Goal: Transaction & Acquisition: Purchase product/service

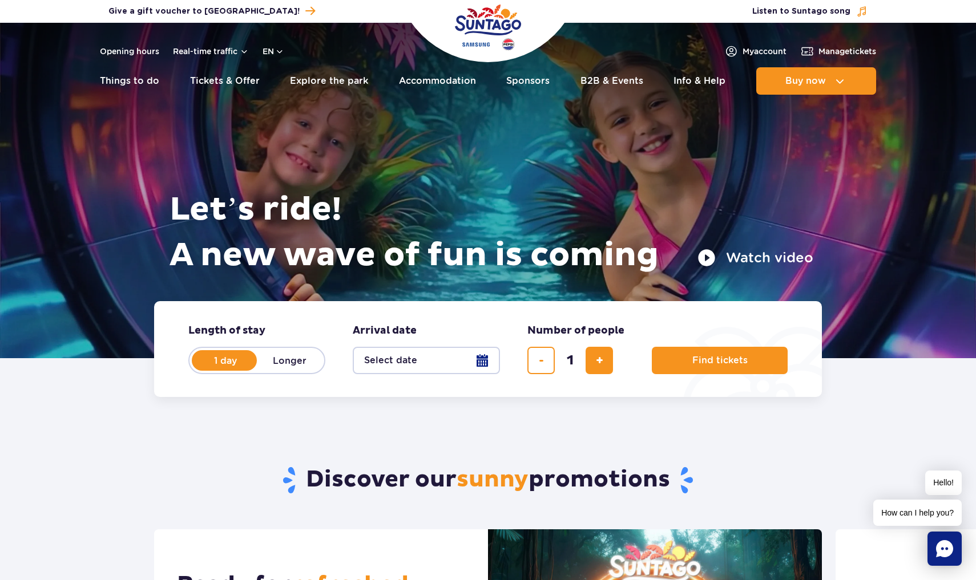
click at [804, 185] on div "Let’s ride! A new wave of fun is coming Watch video" at bounding box center [488, 231] width 650 height 93
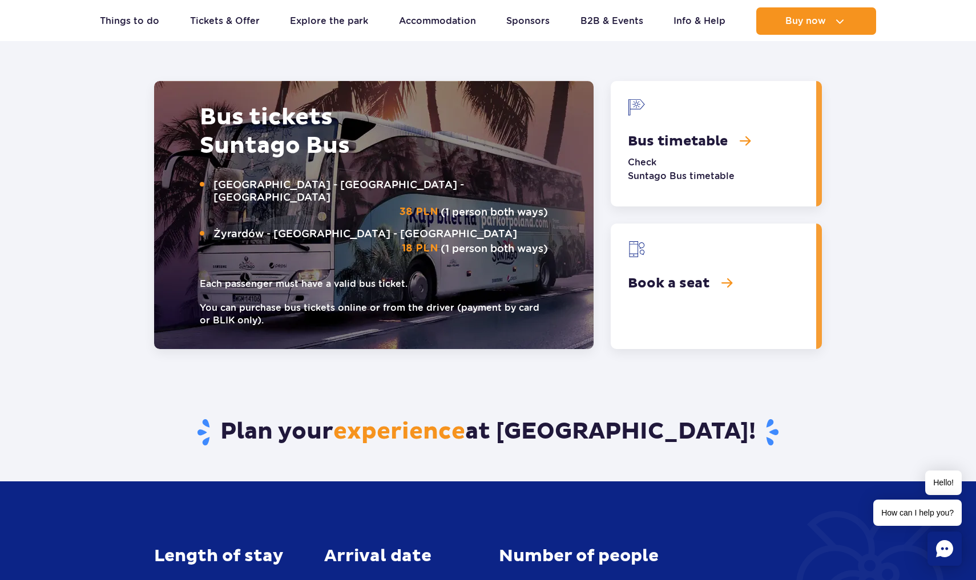
scroll to position [1392, 0]
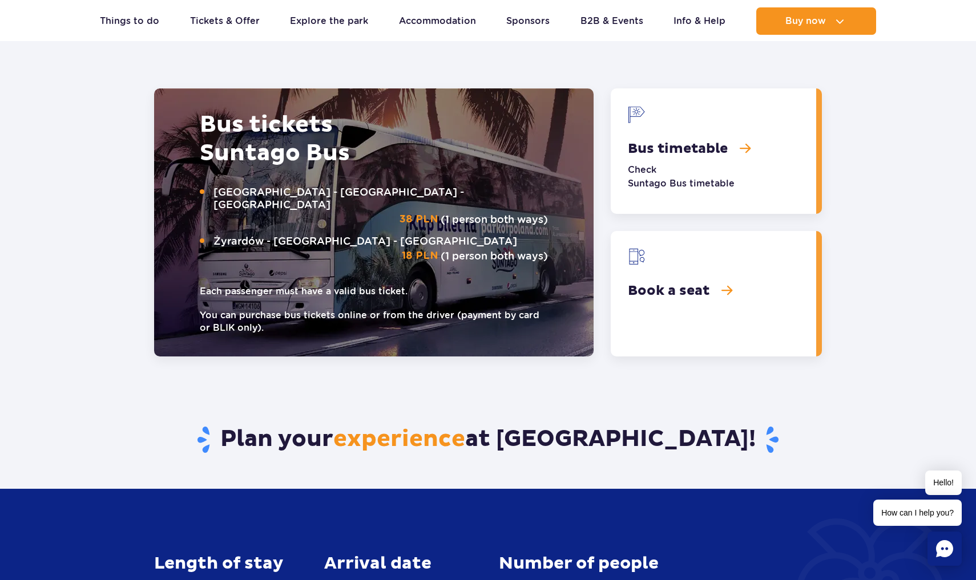
click at [711, 153] on link "Bus timetable" at bounding box center [712, 151] width 205 height 126
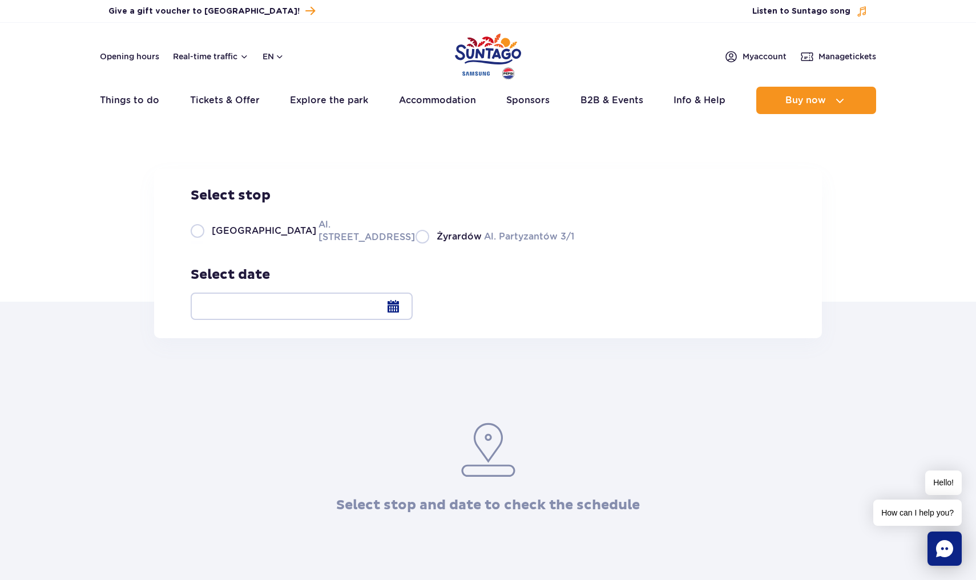
click at [196, 244] on label "Warsaw Al. Jerozolimskie 56" at bounding box center [296, 231] width 211 height 26
click at [196, 244] on input "Warsaw Al. Jerozolimskie 56" at bounding box center [197, 242] width 13 height 2
radio input "true"
click at [412, 307] on div at bounding box center [302, 306] width 222 height 27
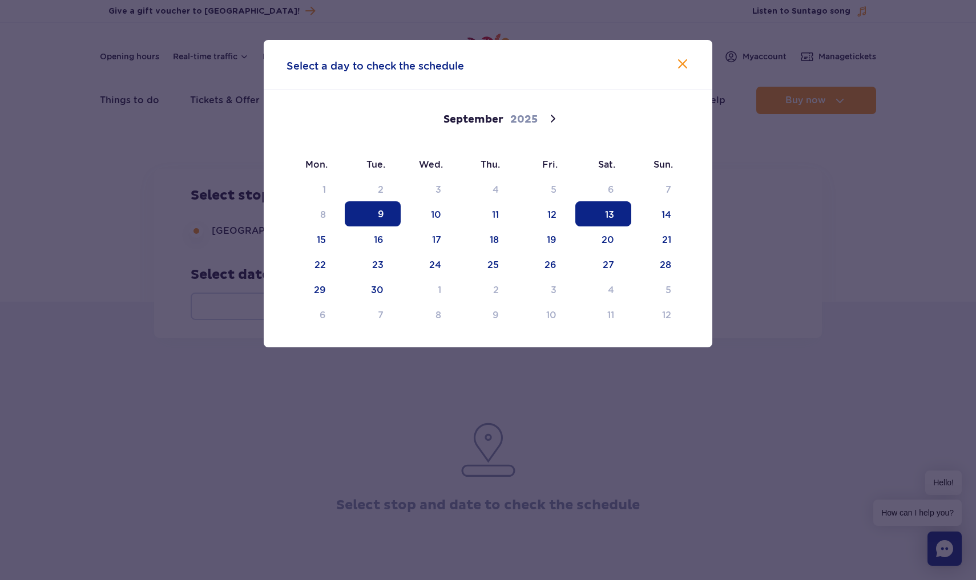
click at [606, 211] on span "13" at bounding box center [603, 213] width 56 height 25
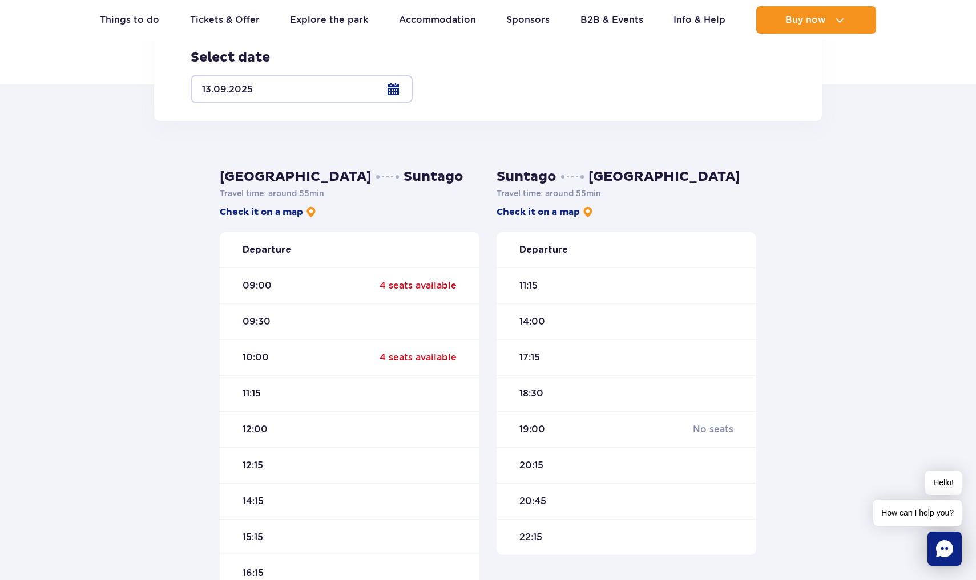
scroll to position [218, 0]
click at [346, 320] on div "09:30" at bounding box center [350, 320] width 260 height 36
click at [258, 321] on span "09:30" at bounding box center [256, 320] width 28 height 13
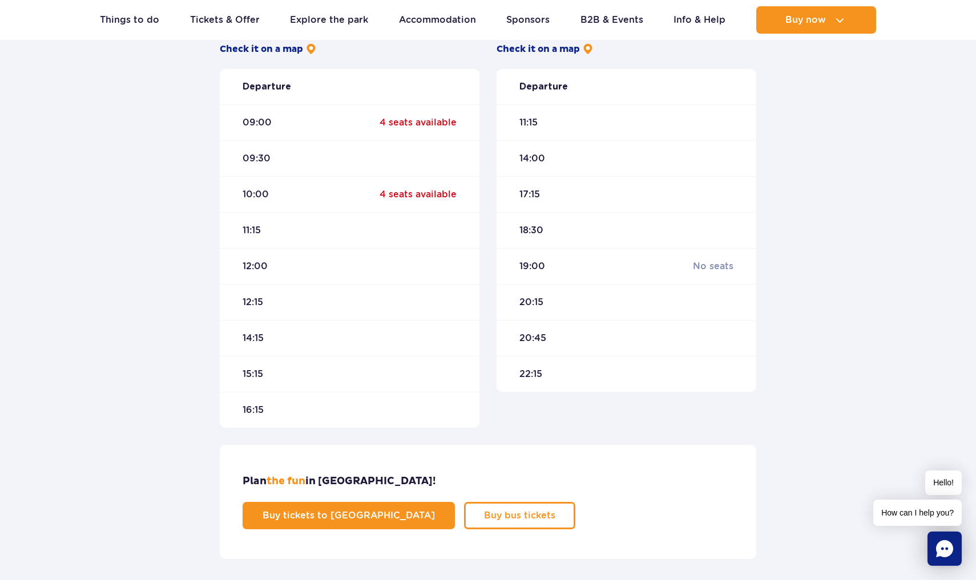
scroll to position [381, 0]
click at [547, 511] on span "Buy bus tickets" at bounding box center [510, 515] width 71 height 9
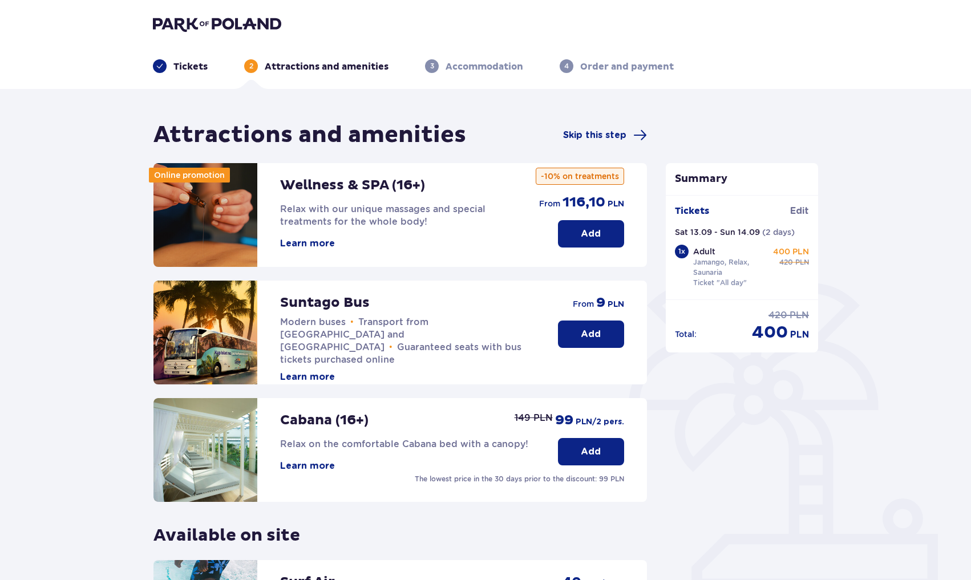
click at [607, 333] on button "Add" at bounding box center [591, 334] width 66 height 27
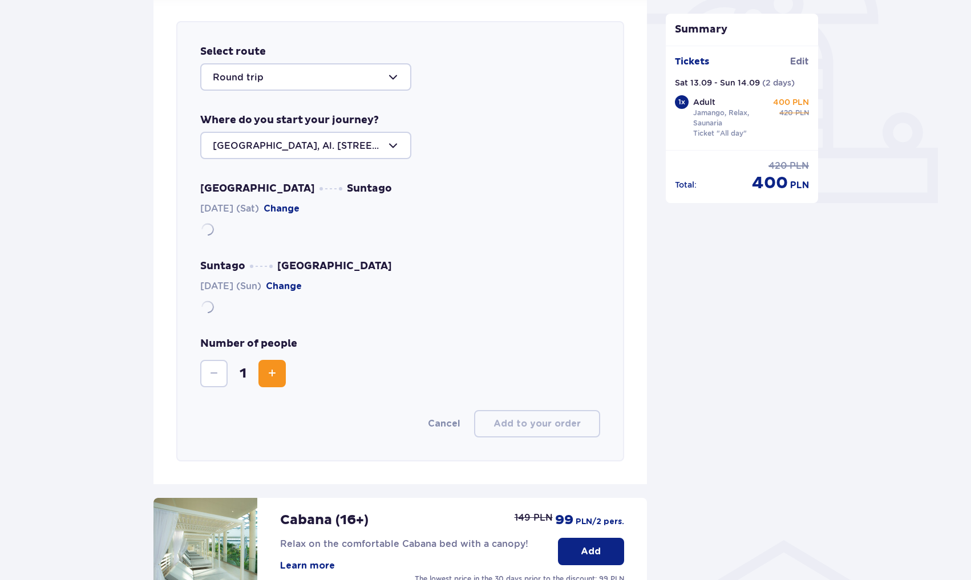
scroll to position [394, 0]
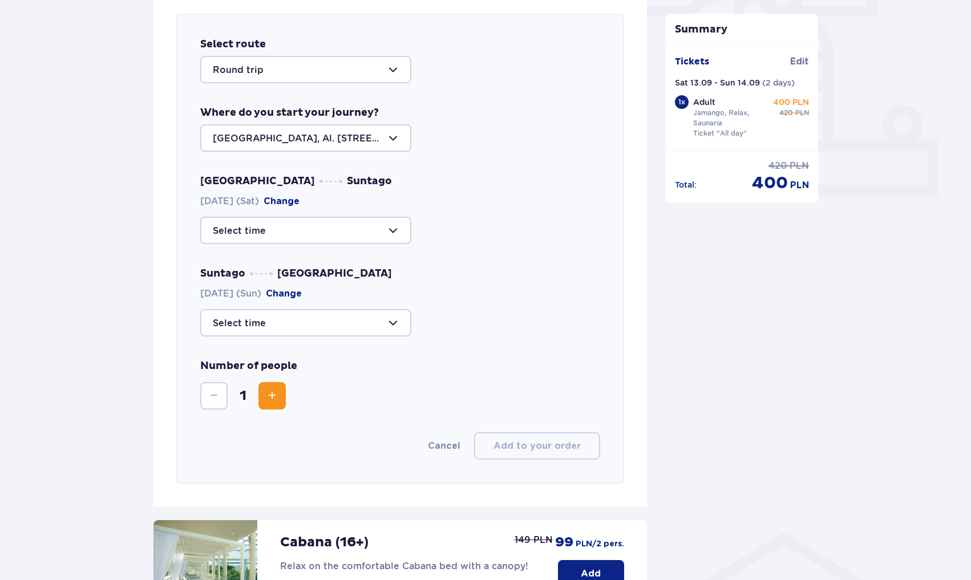
click at [406, 230] on div at bounding box center [305, 230] width 211 height 27
click at [313, 292] on p "30 seats available" at bounding box center [288, 289] width 83 height 13
type input "09:30"
click at [324, 327] on div at bounding box center [305, 322] width 211 height 27
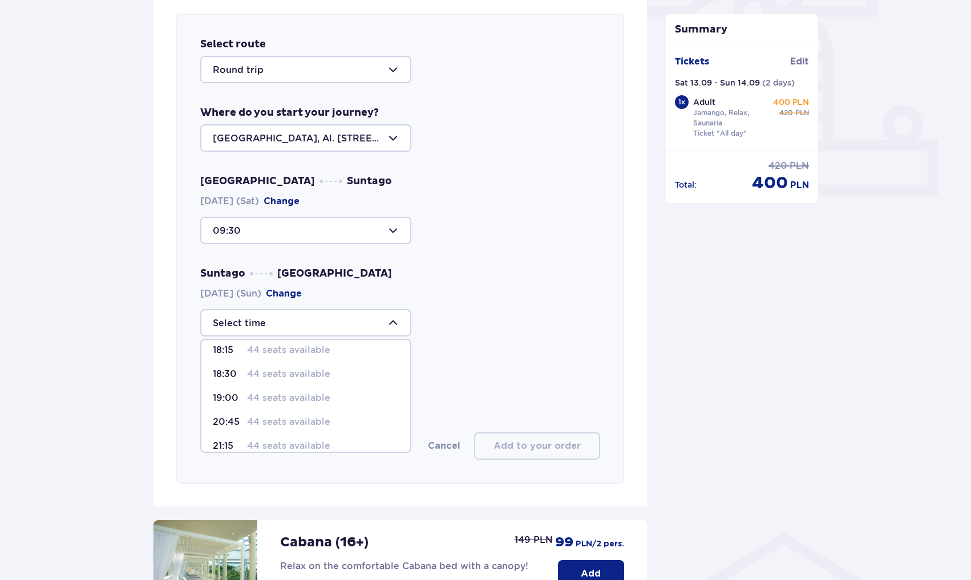
click at [312, 395] on p "44 seats available" at bounding box center [288, 398] width 83 height 13
type input "19:00"
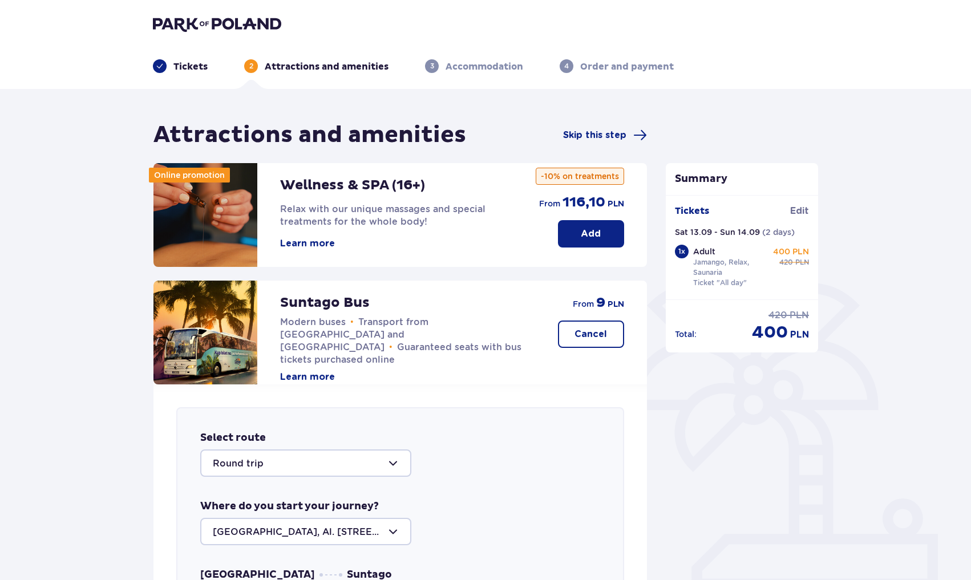
scroll to position [0, 0]
click at [799, 212] on span "Edit" at bounding box center [799, 211] width 19 height 13
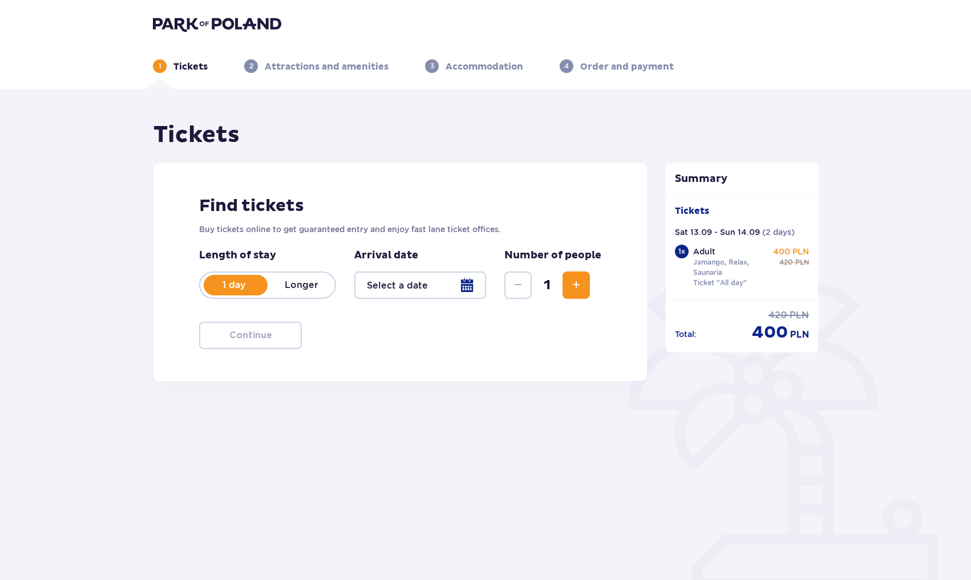
type input "13.09.25 - 14.09.25"
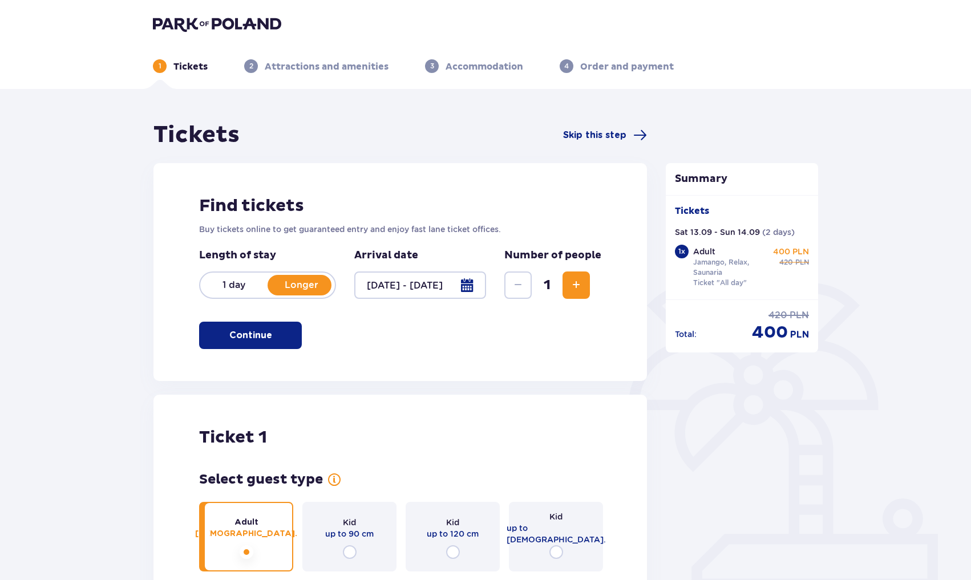
click at [228, 290] on p "1 day" at bounding box center [233, 285] width 67 height 13
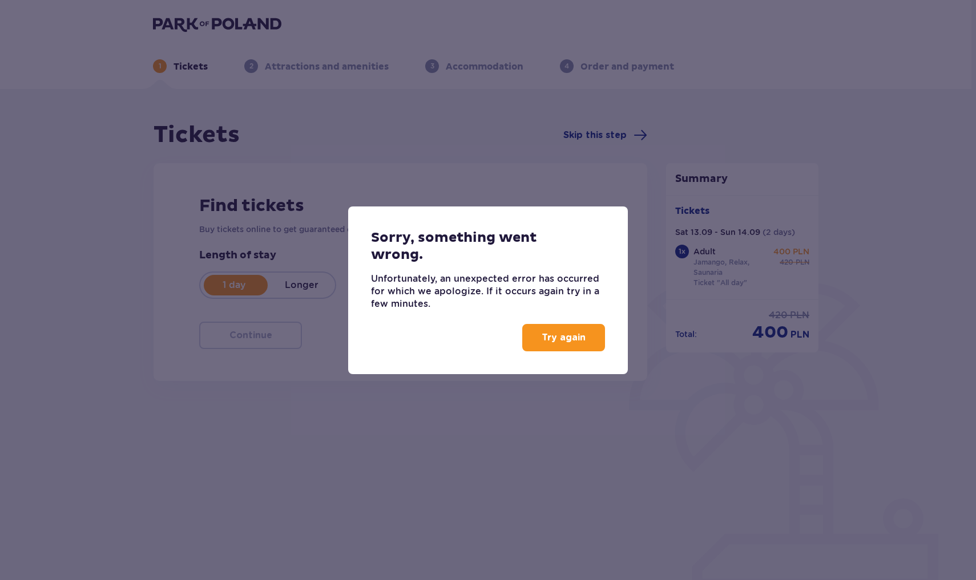
click at [558, 347] on button "Try again" at bounding box center [563, 337] width 83 height 27
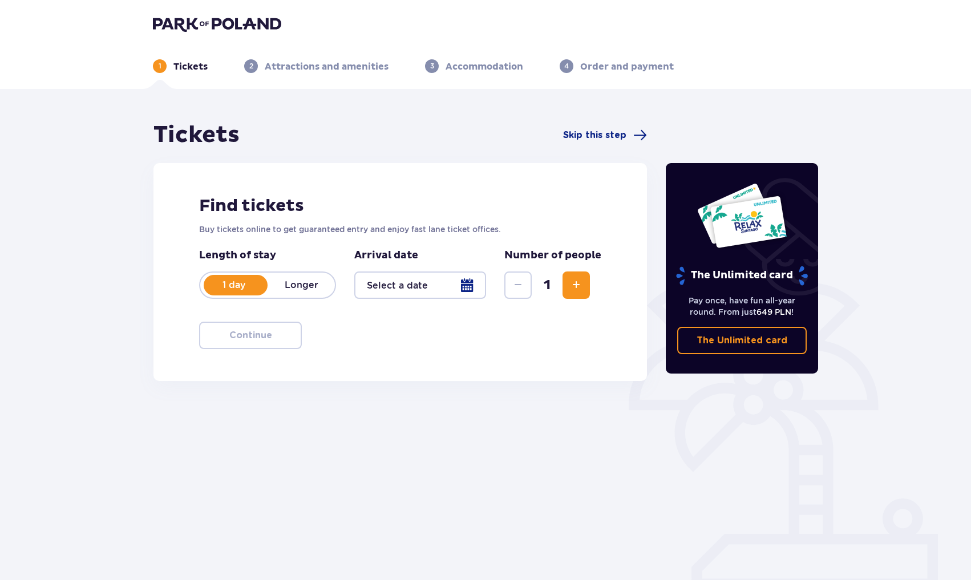
click at [465, 284] on div at bounding box center [420, 285] width 132 height 27
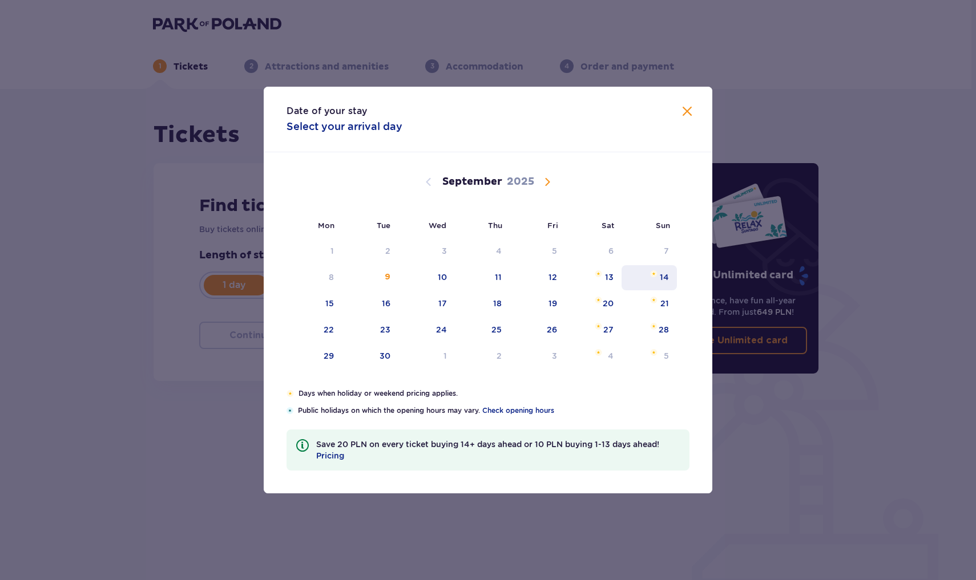
click at [663, 278] on div "14" at bounding box center [663, 277] width 9 height 11
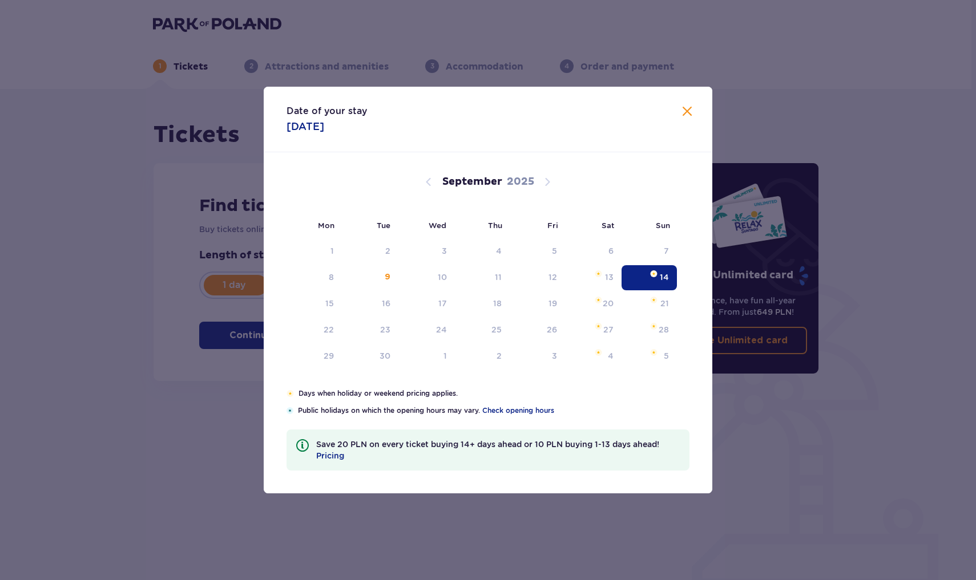
type input "[DATE]"
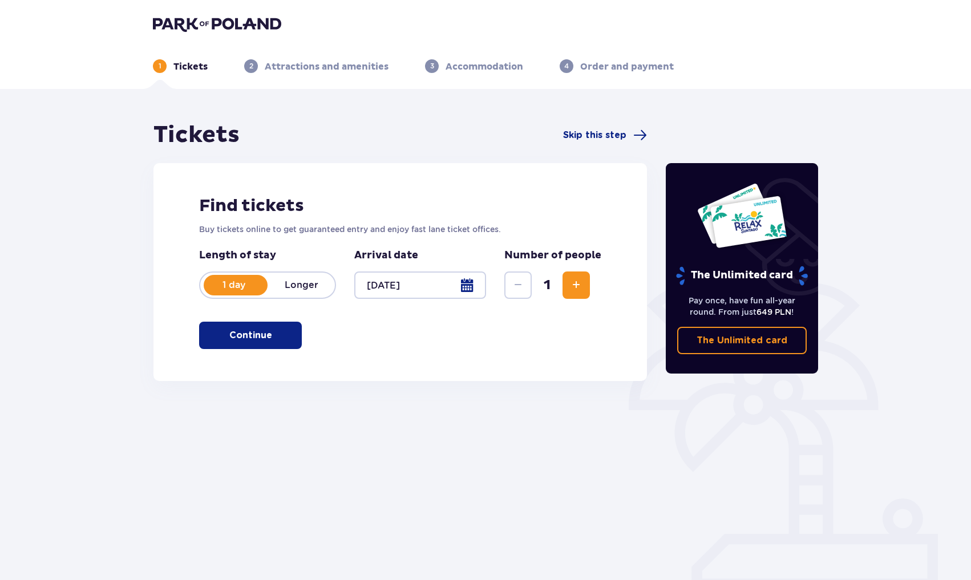
click at [577, 290] on span "Increase" at bounding box center [576, 285] width 14 height 14
click at [264, 333] on button "Continue" at bounding box center [250, 335] width 103 height 27
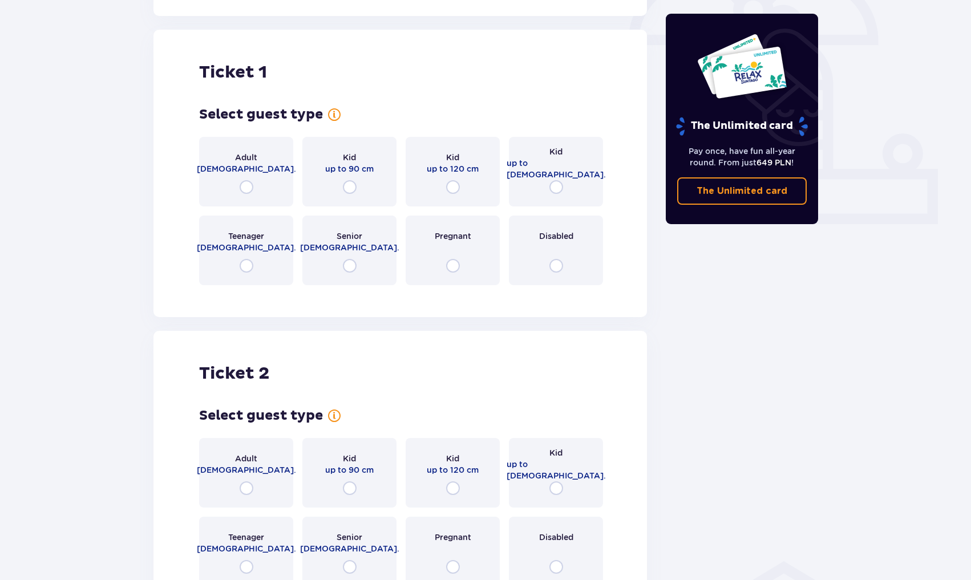
scroll to position [381, 0]
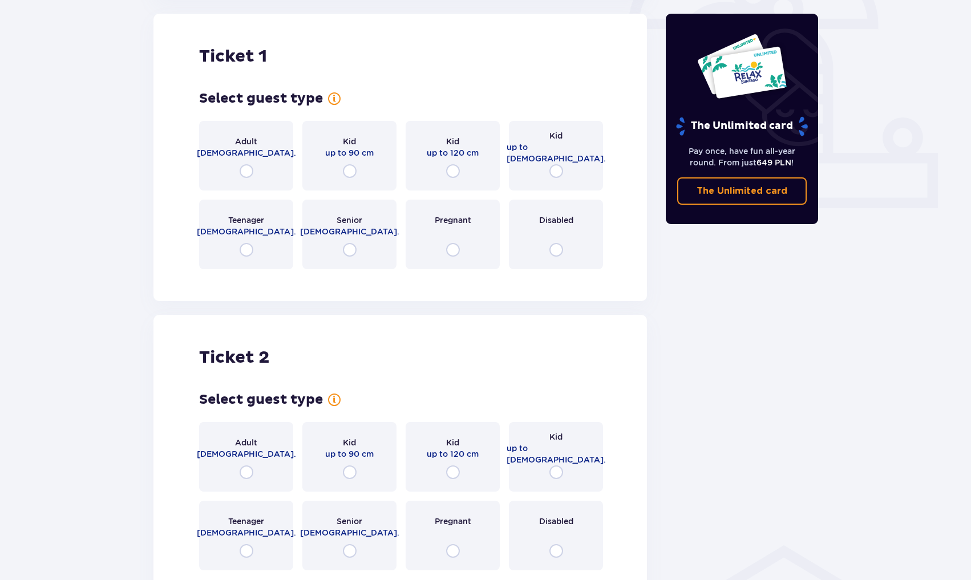
click at [248, 162] on div "Adult [DEMOGRAPHIC_DATA]." at bounding box center [246, 156] width 94 height 70
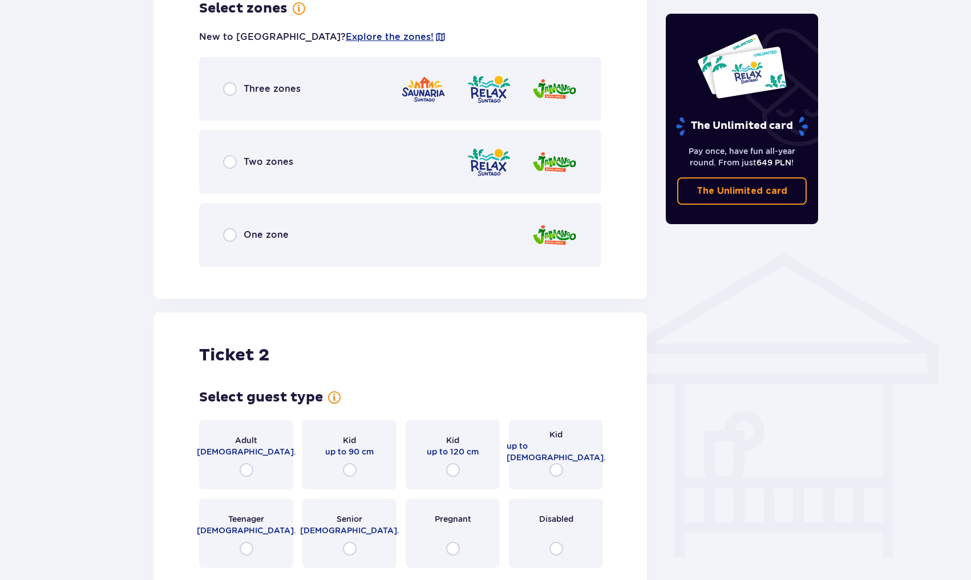
scroll to position [671, 0]
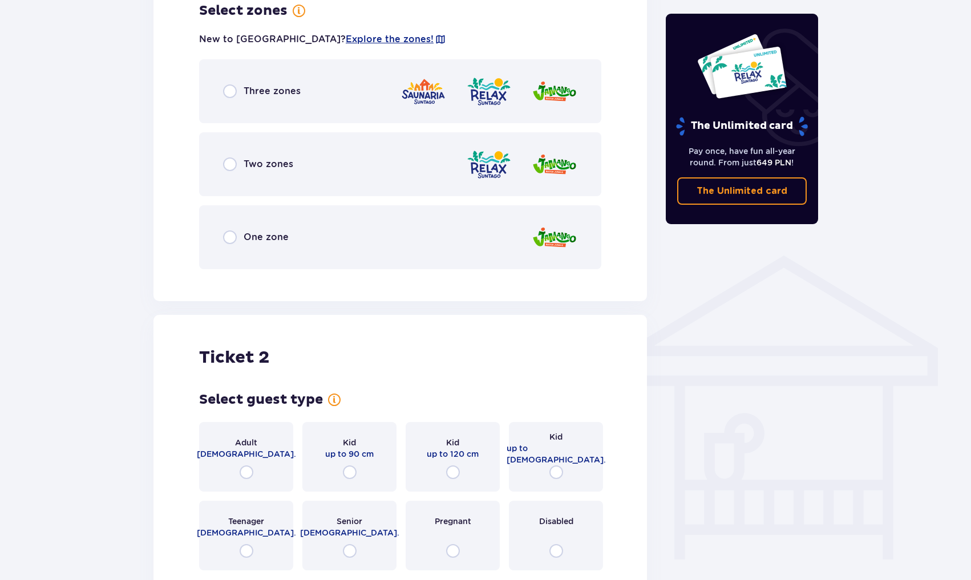
click at [241, 92] on div "Three zones" at bounding box center [262, 91] width 78 height 14
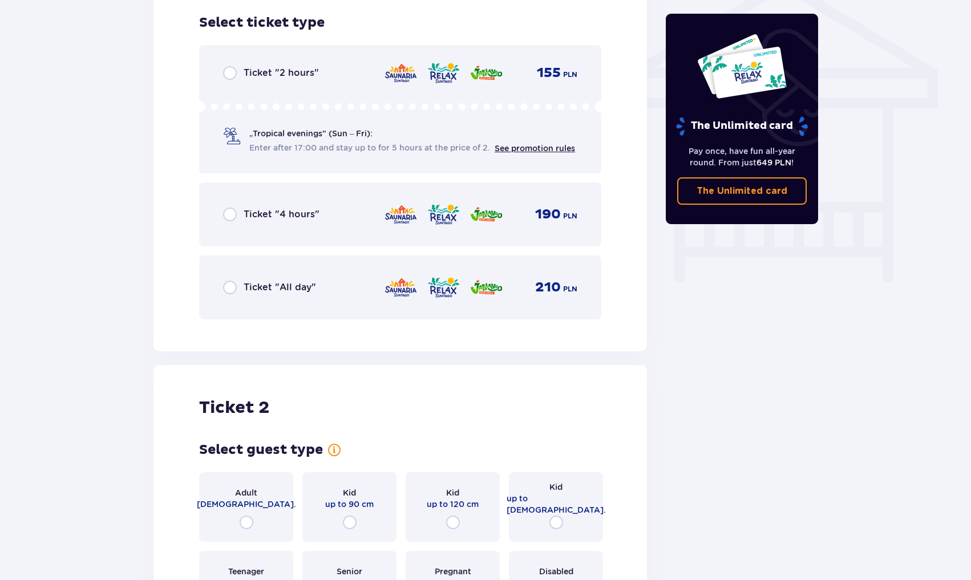
scroll to position [949, 0]
click at [229, 295] on div "Ticket "All day" 210 PLN" at bounding box center [400, 287] width 354 height 24
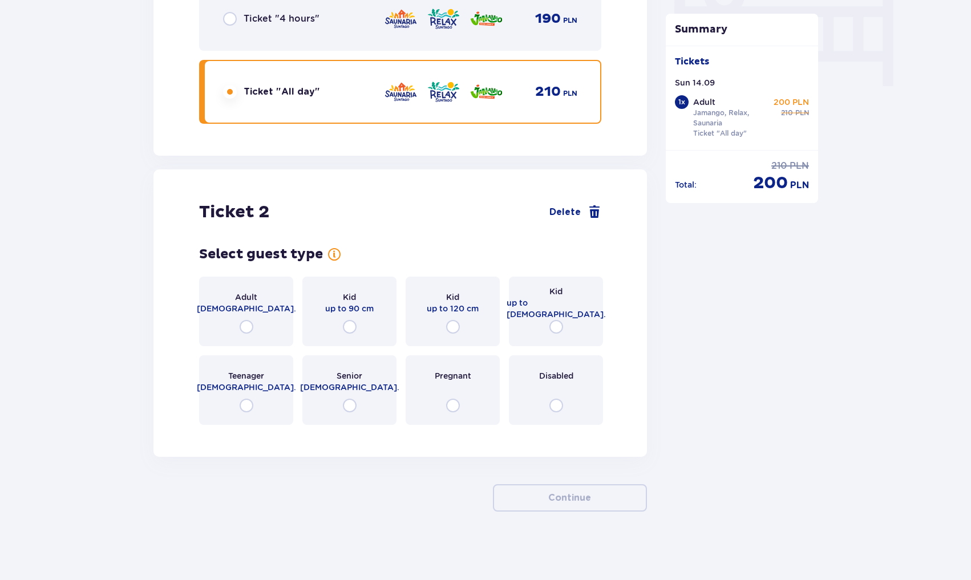
click at [244, 316] on div "Adult 18 - 65 y.o." at bounding box center [246, 312] width 94 height 70
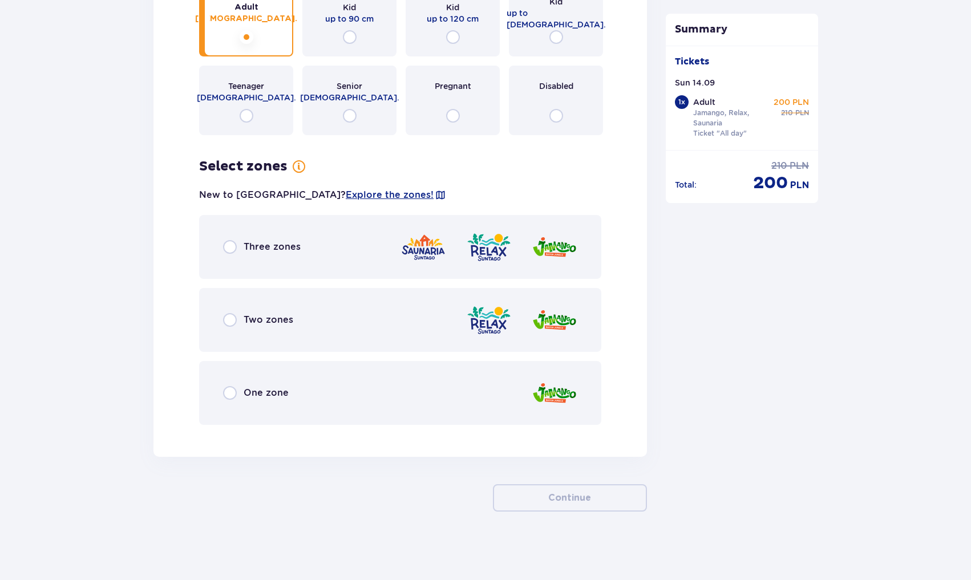
click at [237, 249] on div "Three zones" at bounding box center [262, 247] width 78 height 14
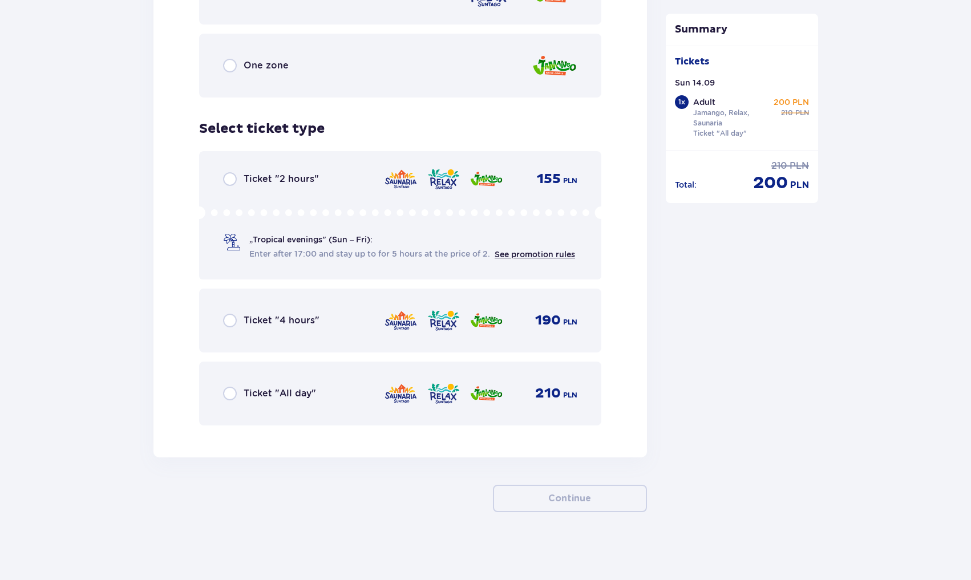
scroll to position [1762, 0]
click at [231, 393] on input "radio" at bounding box center [230, 393] width 14 height 14
radio input "true"
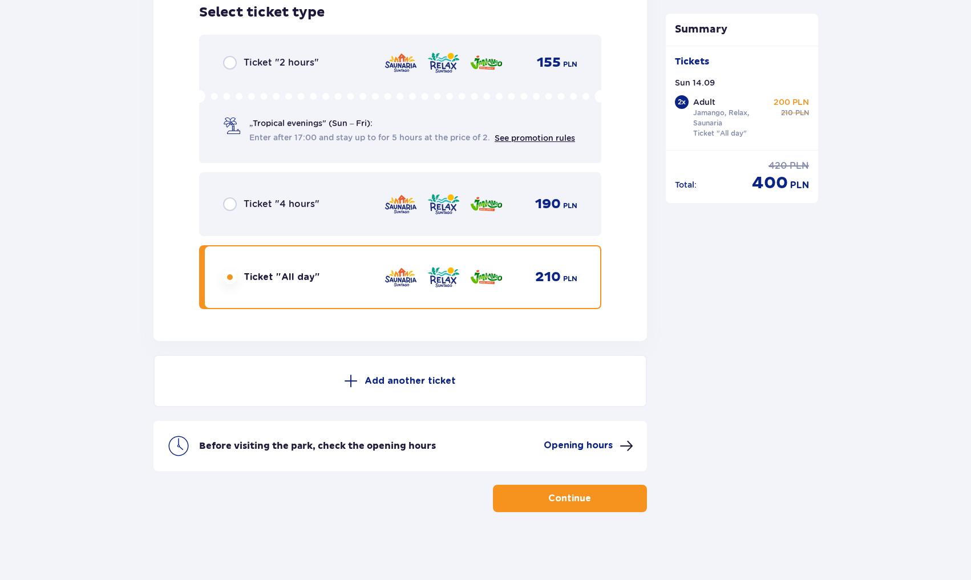
scroll to position [1879, 0]
click at [576, 503] on p "Continue" at bounding box center [569, 498] width 43 height 13
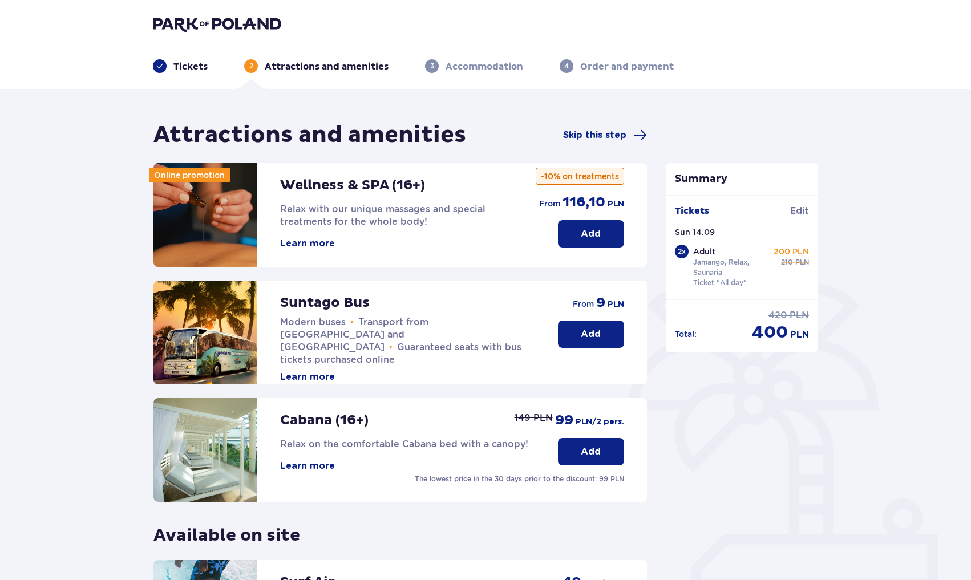
click at [321, 216] on span "Relax with our unique massages and special treatments for the whole body!" at bounding box center [382, 215] width 205 height 23
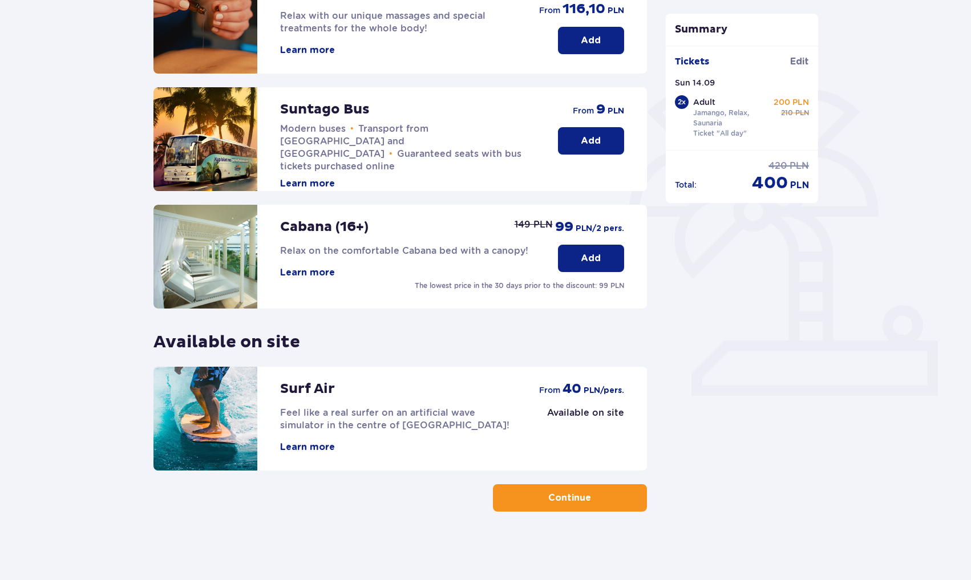
scroll to position [193, 0]
click at [319, 272] on button "Learn more" at bounding box center [307, 272] width 55 height 13
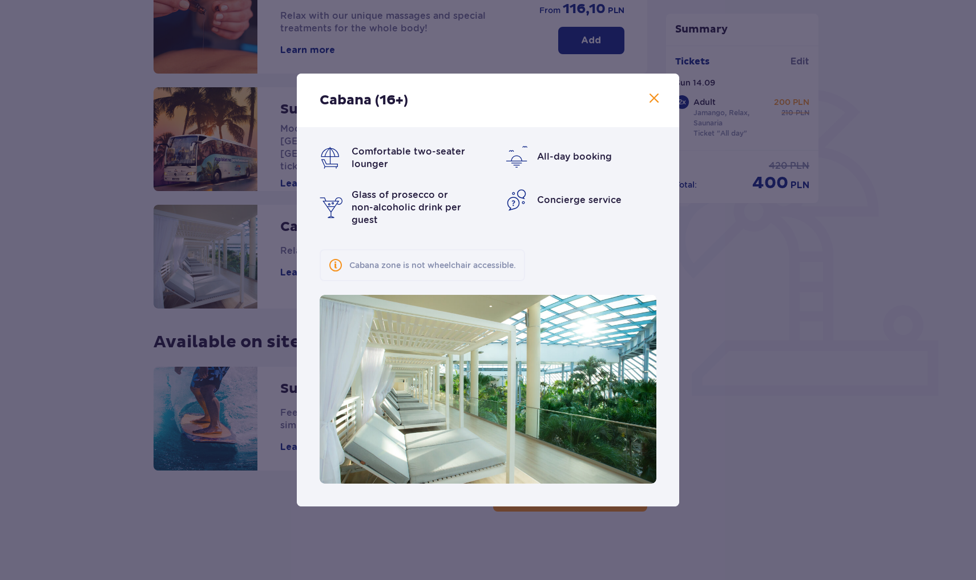
click at [658, 106] on span at bounding box center [654, 99] width 14 height 14
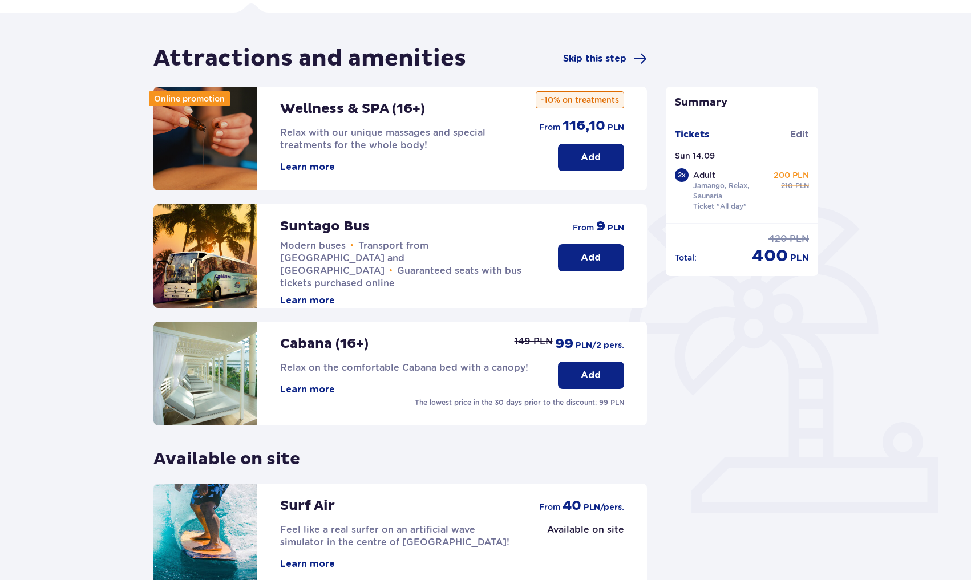
scroll to position [75, 0]
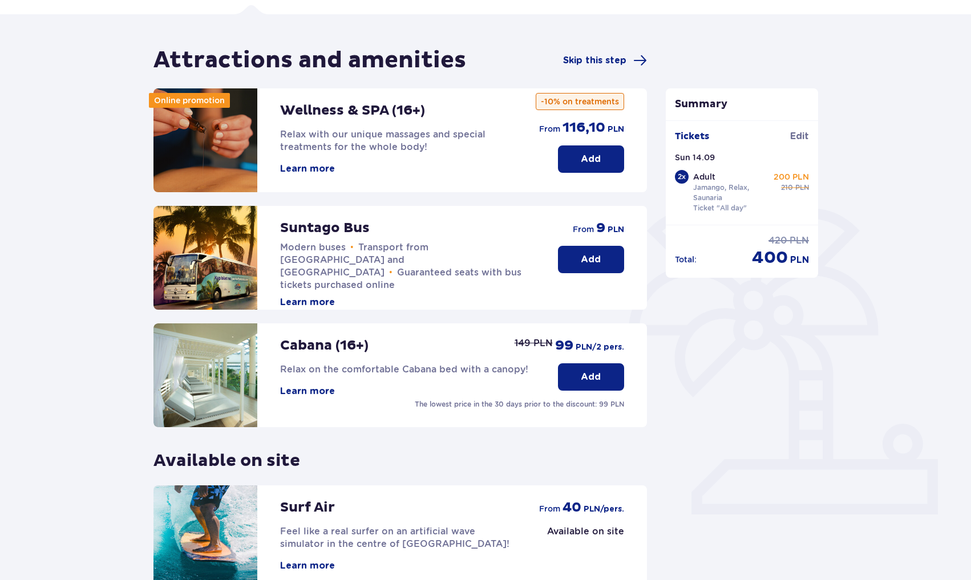
click at [569, 259] on button "Add" at bounding box center [591, 259] width 66 height 27
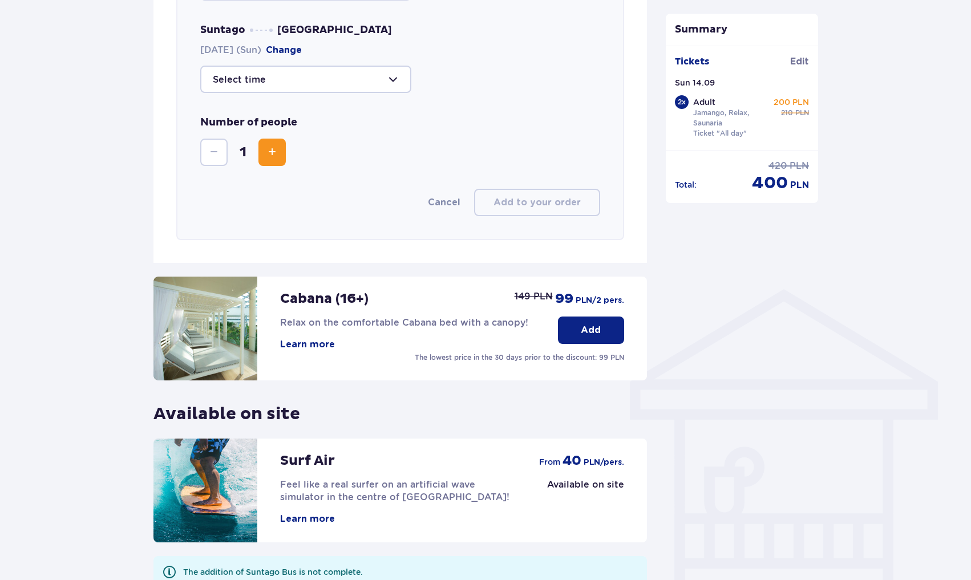
scroll to position [671, 0]
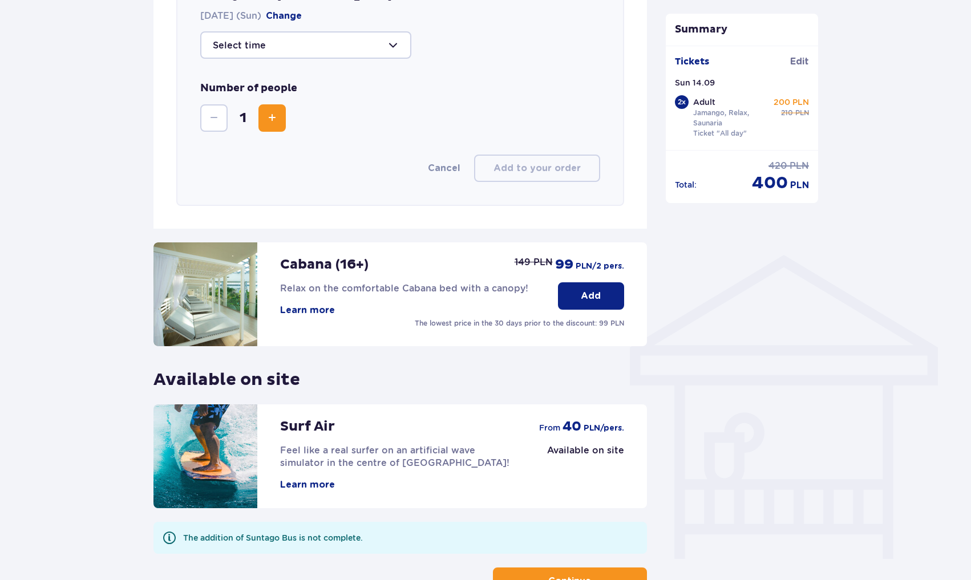
click at [314, 308] on button "Learn more" at bounding box center [307, 310] width 55 height 13
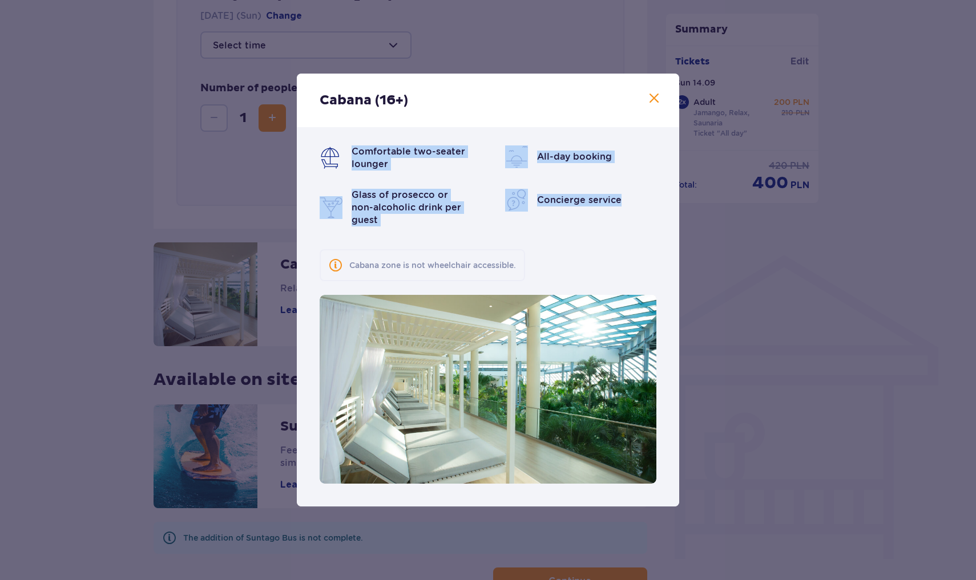
drag, startPoint x: 350, startPoint y: 156, endPoint x: 562, endPoint y: 218, distance: 220.6
click at [564, 218] on div "Comfortable two-seater lounger All-day booking Glass of prosecco or non-alcohol…" at bounding box center [487, 185] width 337 height 81
click at [658, 104] on span at bounding box center [654, 99] width 14 height 14
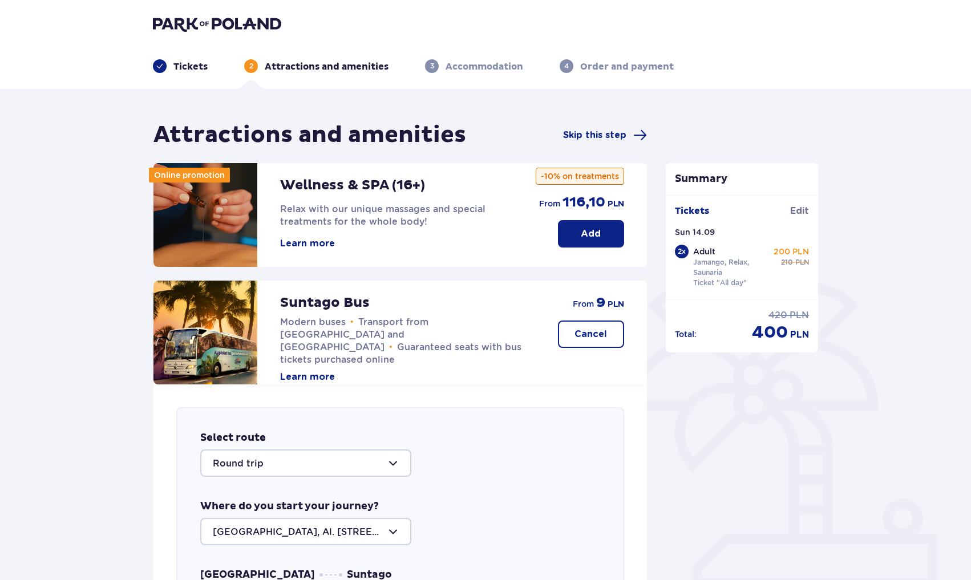
click at [188, 30] on img at bounding box center [217, 24] width 128 height 16
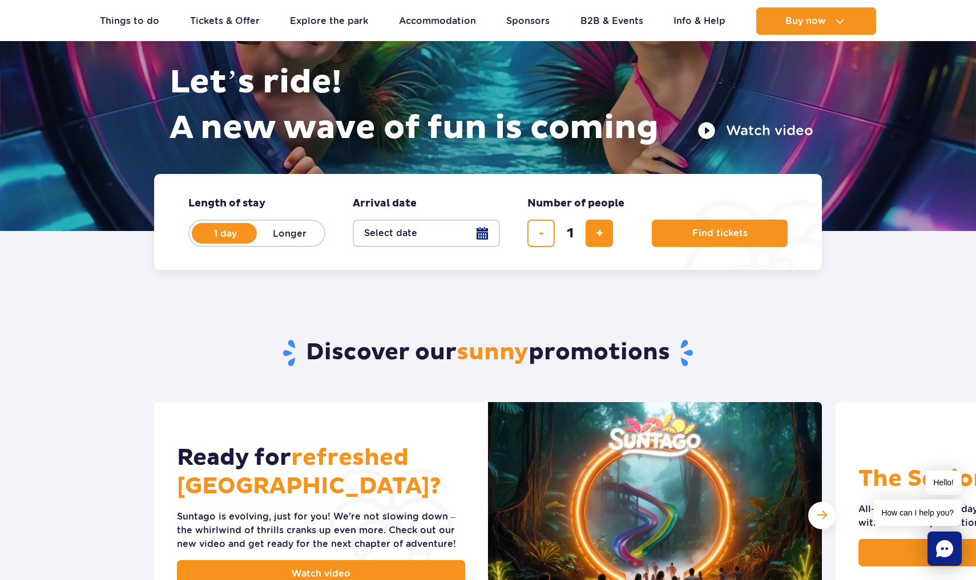
scroll to position [46, 0]
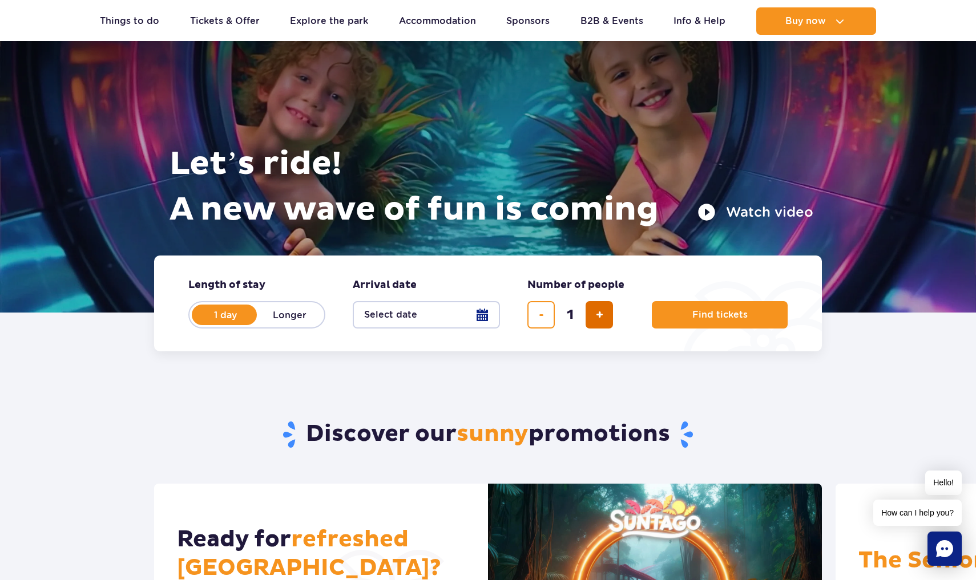
click at [594, 313] on button "add ticket" at bounding box center [598, 314] width 27 height 27
type input "2"
click at [481, 319] on button "Select date" at bounding box center [426, 314] width 147 height 27
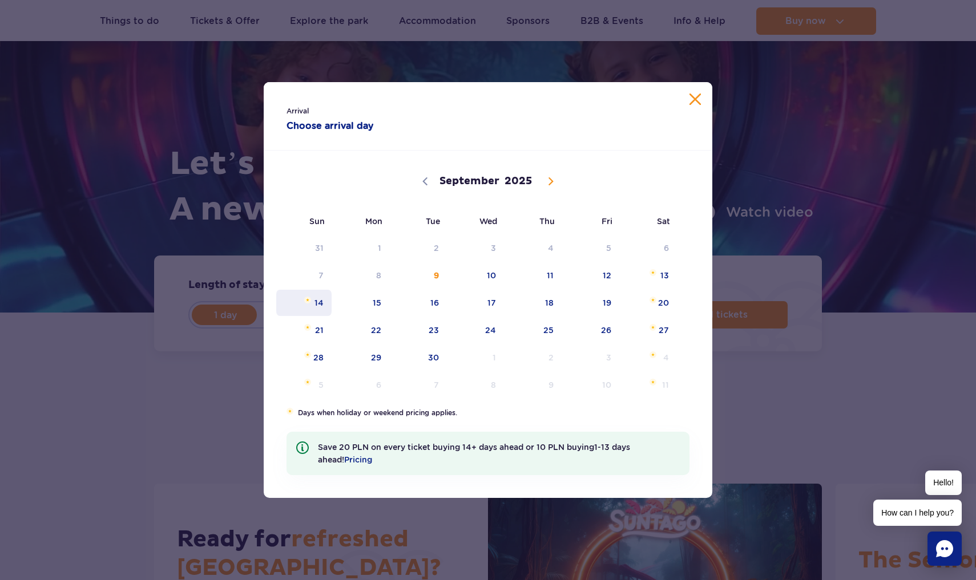
click at [325, 309] on span "14" at bounding box center [304, 303] width 58 height 26
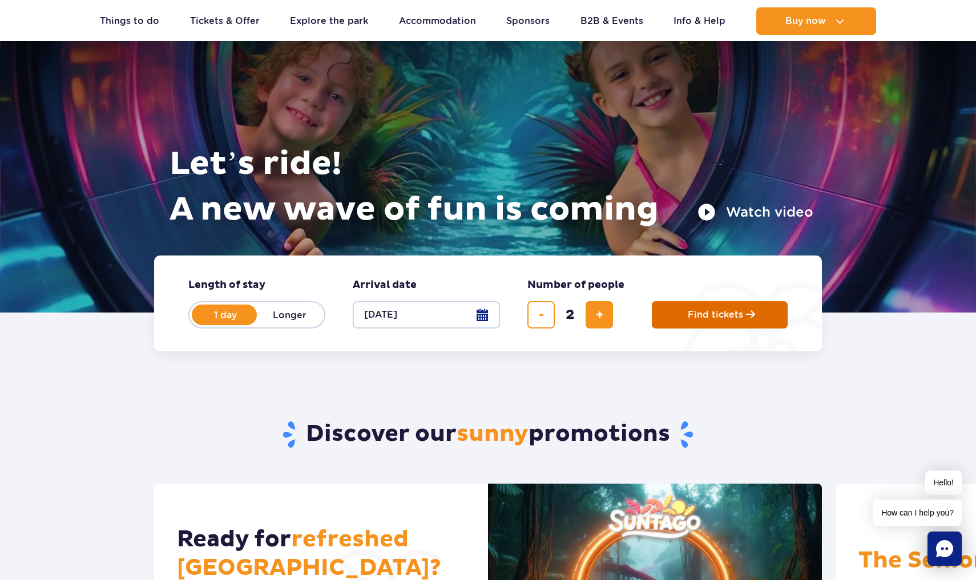
click at [726, 323] on button "Find tickets" at bounding box center [719, 314] width 136 height 27
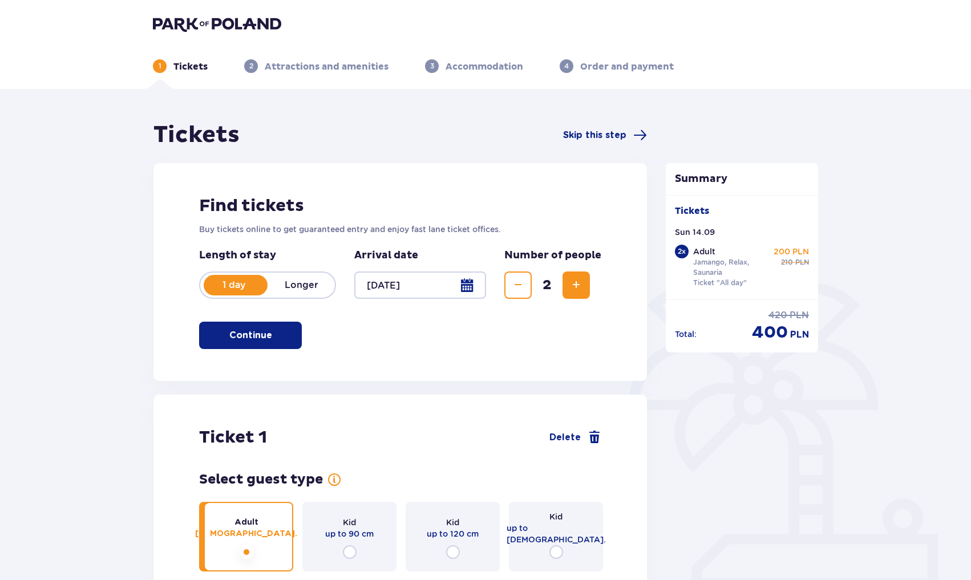
click at [185, 24] on img at bounding box center [217, 24] width 128 height 16
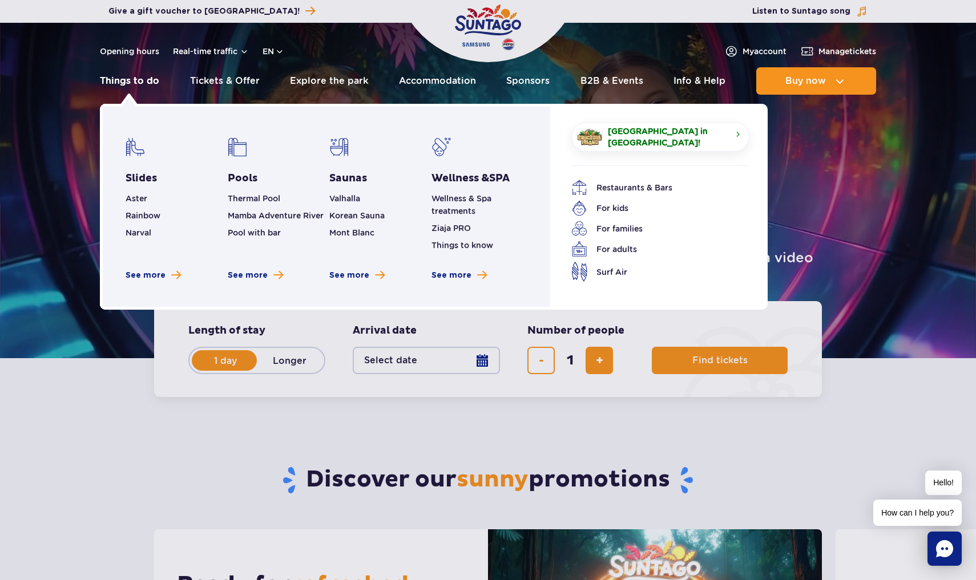
click at [123, 85] on link "Things to do" at bounding box center [129, 80] width 59 height 27
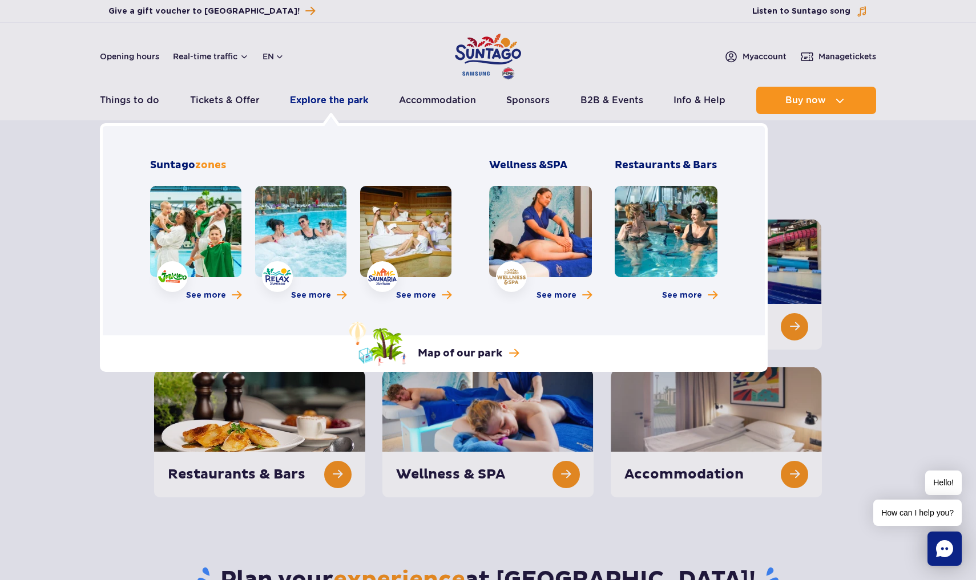
click at [342, 99] on link "Explore the park" at bounding box center [329, 100] width 78 height 27
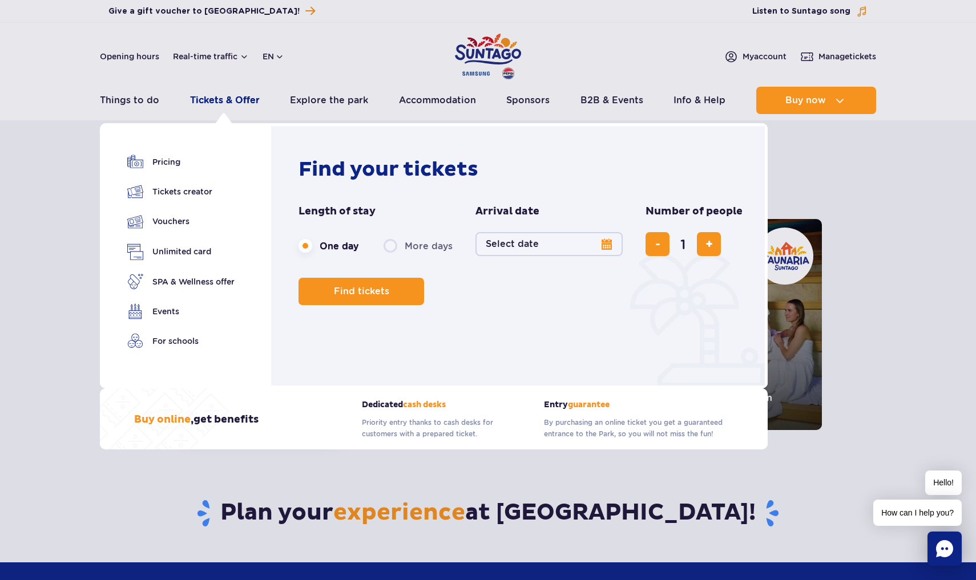
click at [205, 102] on link "Tickets & Offer" at bounding box center [225, 100] width 70 height 27
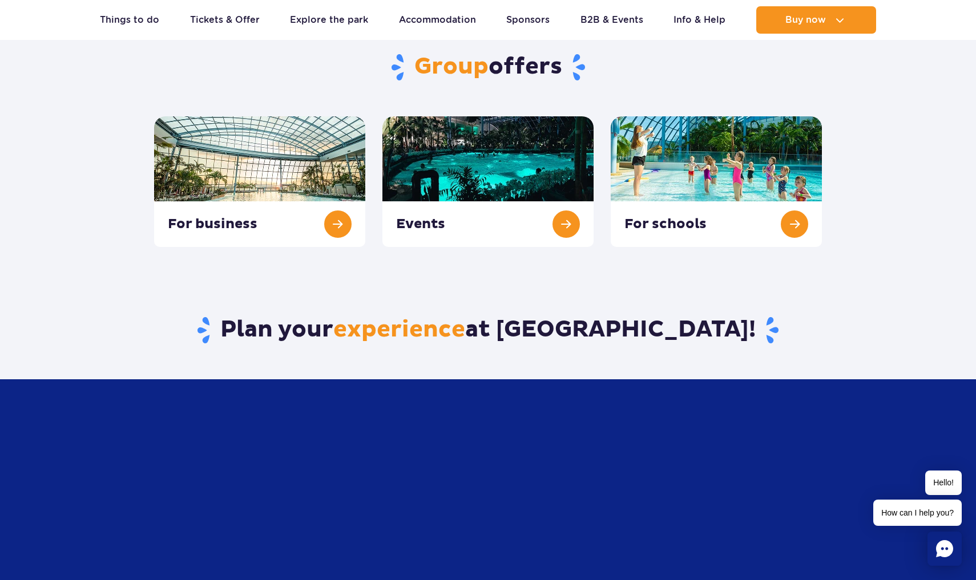
scroll to position [433, 0]
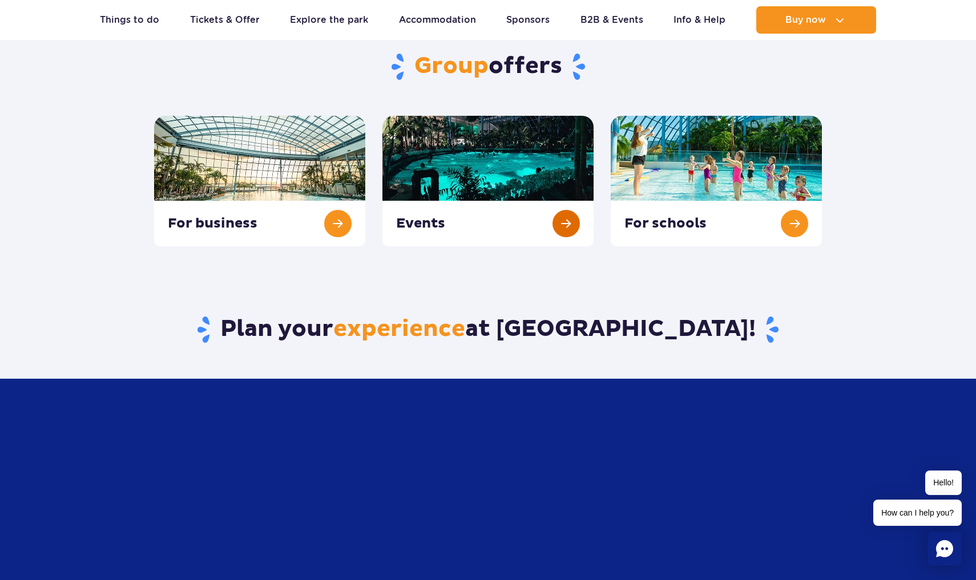
click at [543, 233] on link at bounding box center [487, 181] width 211 height 131
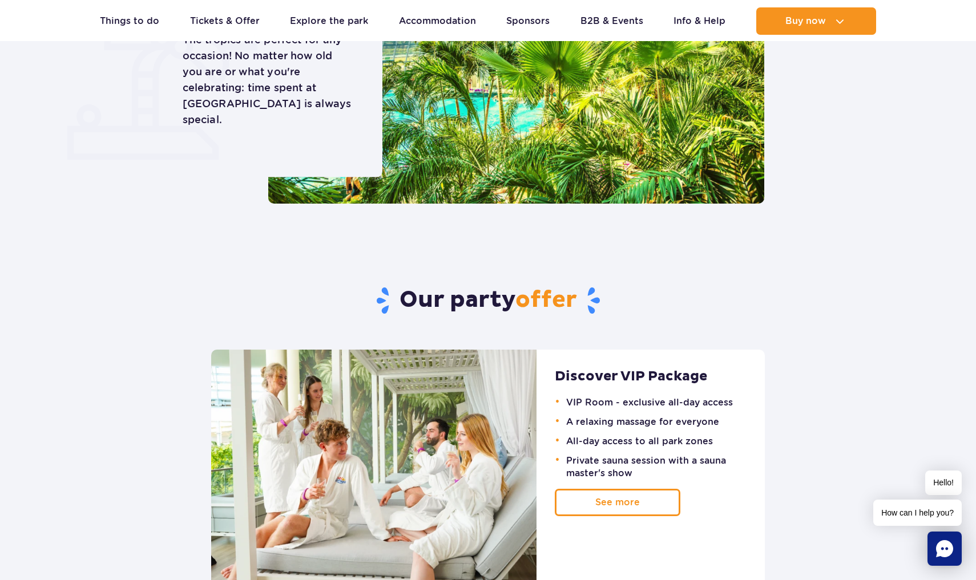
scroll to position [512, 0]
